Goal: Task Accomplishment & Management: Use online tool/utility

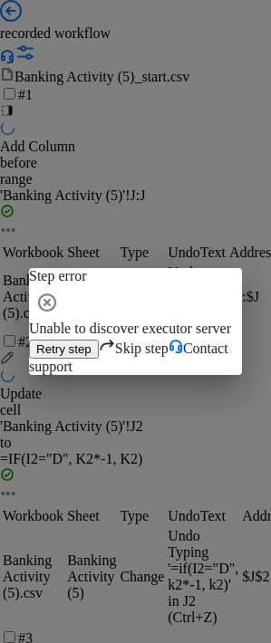
scroll to position [272, 0]
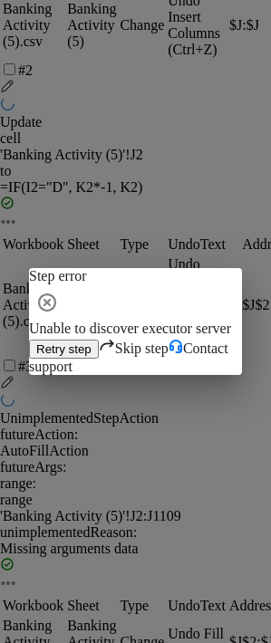
drag, startPoint x: 212, startPoint y: 236, endPoint x: 210, endPoint y: 259, distance: 22.7
click at [56, 294] on icon "button" at bounding box center [47, 303] width 18 height 18
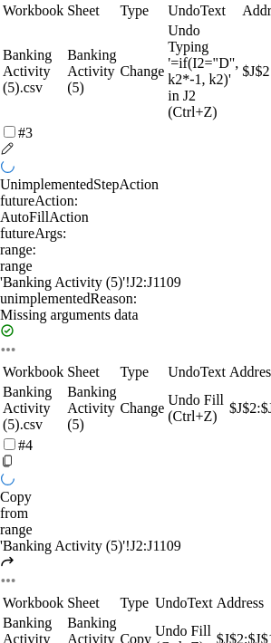
scroll to position [597, 0]
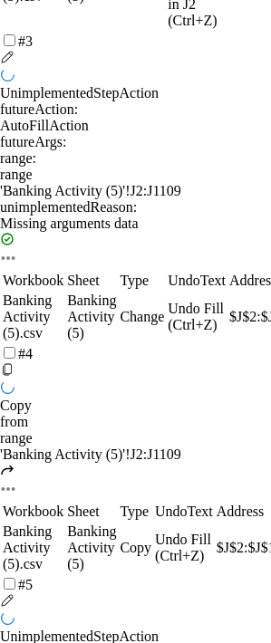
copy td "$K$2:$K$1109"
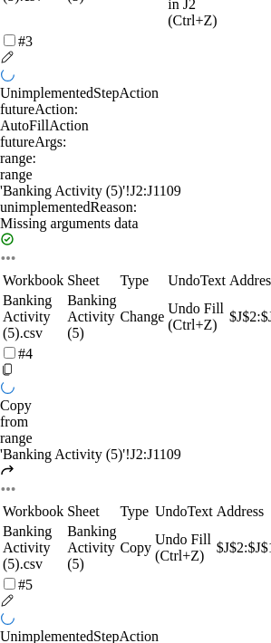
click at [216, 503] on td "Address" at bounding box center [257, 512] width 82 height 18
click at [101, 447] on div "'Banking Activity (5)'!J2:J1109" at bounding box center [135, 455] width 271 height 16
copy div "Banking"
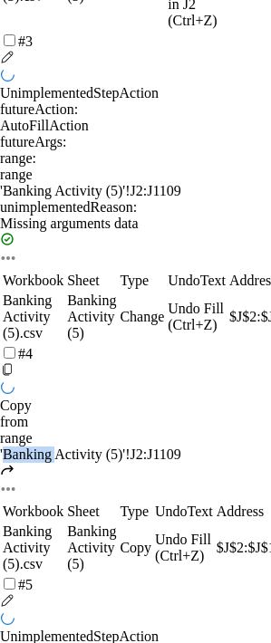
click at [109, 447] on div "'Banking Activity (5)'!J2:J1109" at bounding box center [135, 455] width 271 height 16
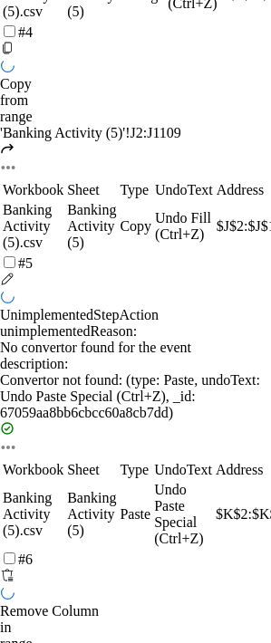
scroll to position [959, 0]
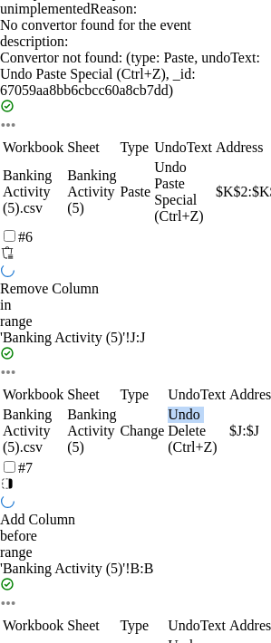
scroll to position [1332, 0]
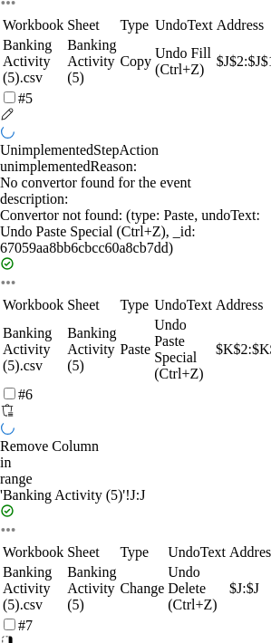
scroll to position [1065, 0]
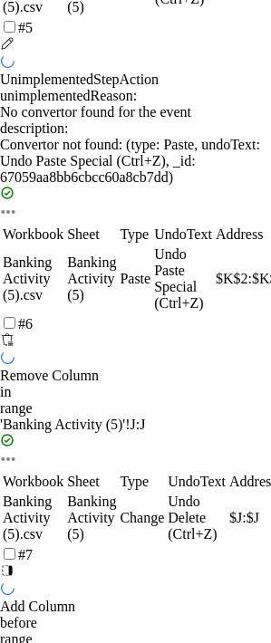
scroll to position [1241, 0]
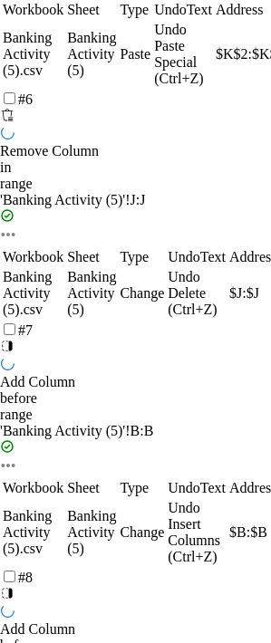
scroll to position [1422, 0]
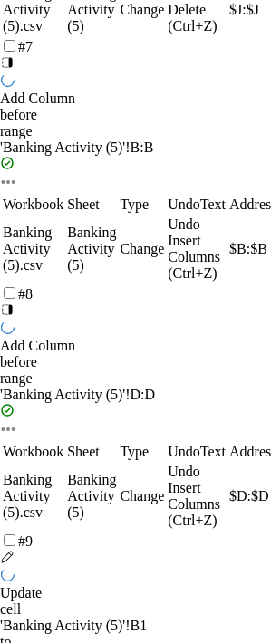
scroll to position [1701, 0]
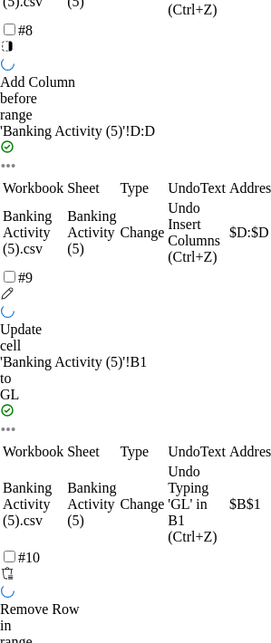
scroll to position [1993, 0]
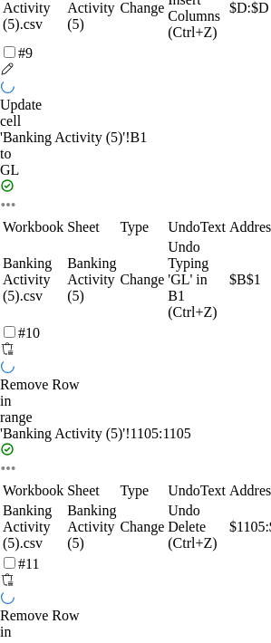
scroll to position [2154, 0]
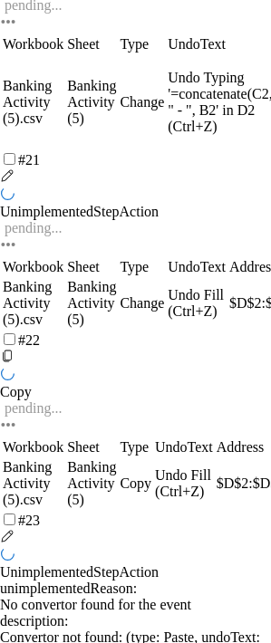
scroll to position [4847, 0]
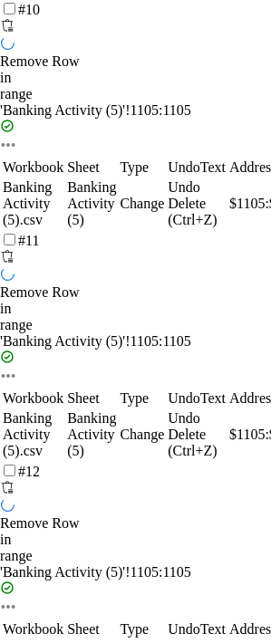
scroll to position [2331, 0]
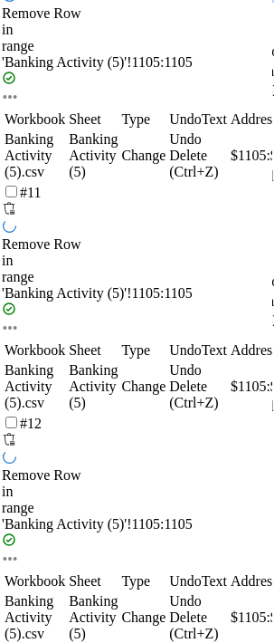
scroll to position [2542, 0]
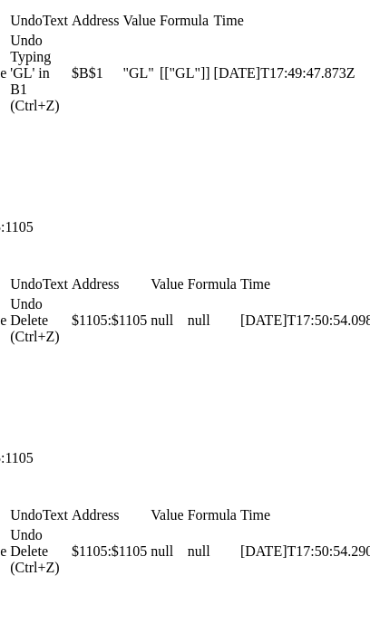
scroll to position [2341, 158]
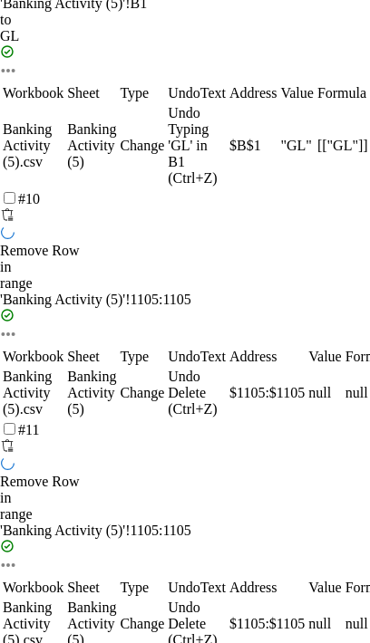
scroll to position [2250, 0]
